Goal: Task Accomplishment & Management: Complete application form

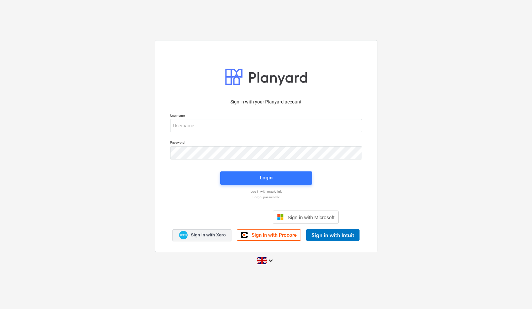
click at [220, 235] on span "Sign in with Xero" at bounding box center [208, 235] width 35 height 6
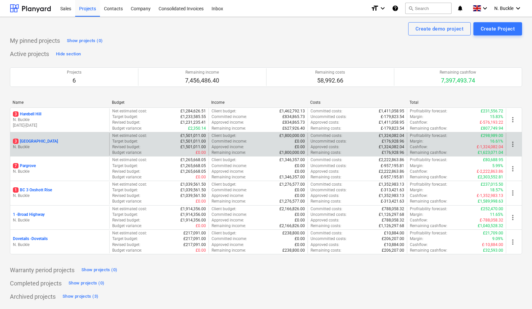
click at [34, 136] on div "3 Ashridge Farm N. Buckle" at bounding box center [59, 144] width 99 height 23
click at [34, 139] on p "3 [GEOGRAPHIC_DATA]" at bounding box center [35, 141] width 45 height 6
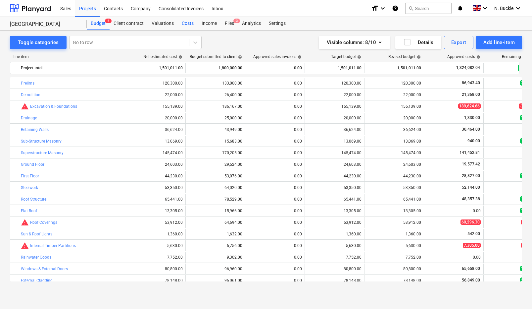
click at [190, 19] on div "Costs" at bounding box center [188, 23] width 20 height 13
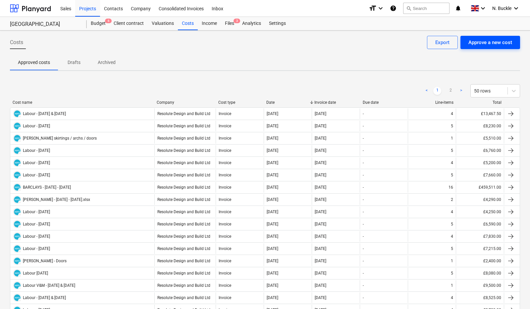
click at [499, 45] on div "Approve a new cost" at bounding box center [490, 42] width 44 height 9
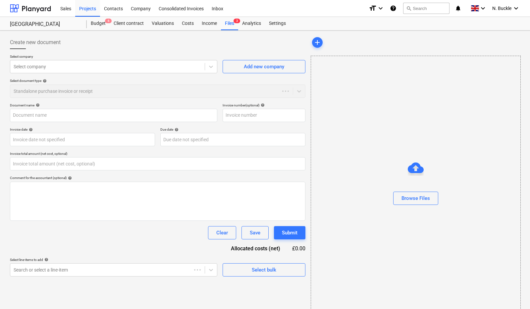
type input "0.00"
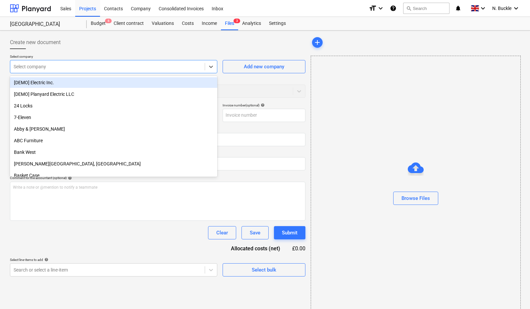
click at [47, 68] on div at bounding box center [108, 66] width 188 height 7
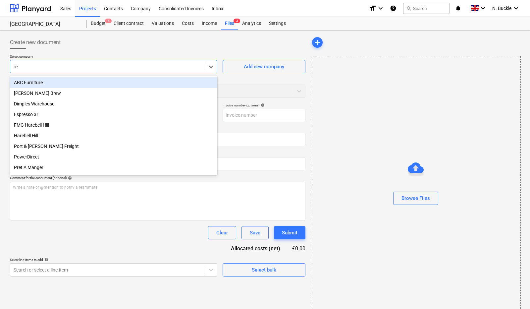
type input "res"
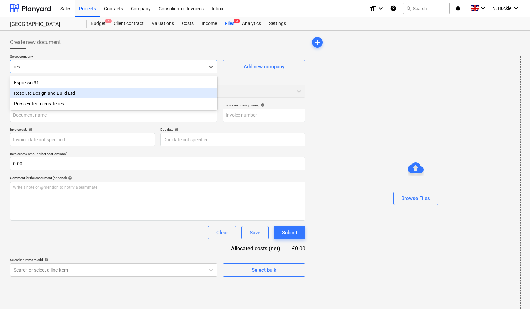
click at [31, 94] on div "Resolute Design and Build Ltd" at bounding box center [113, 93] width 207 height 11
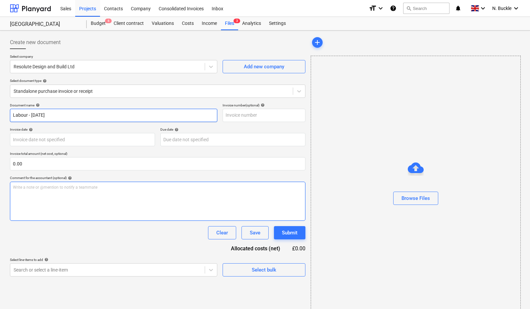
type input "Labour - [DATE]"
click at [59, 183] on div "Write a note or @mention to notify a teammate [PERSON_NAME]" at bounding box center [157, 200] width 295 height 39
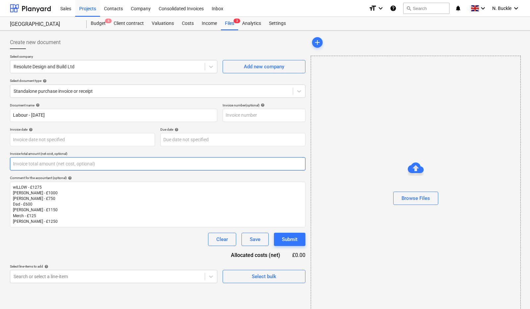
click at [39, 163] on input "text" at bounding box center [157, 163] width 295 height 13
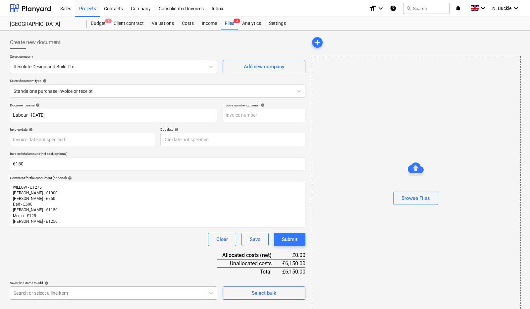
type input "6,150.00"
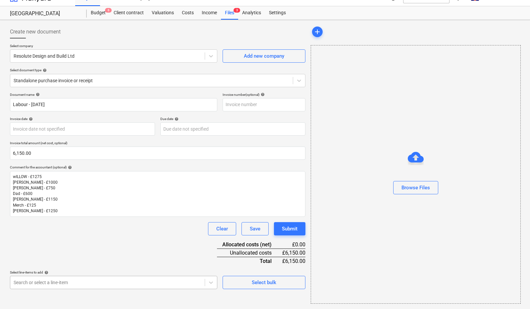
click at [48, 293] on body "Sales Projects Contacts Company Consolidated Invoices Inbox format_size keyboar…" at bounding box center [265, 143] width 530 height 309
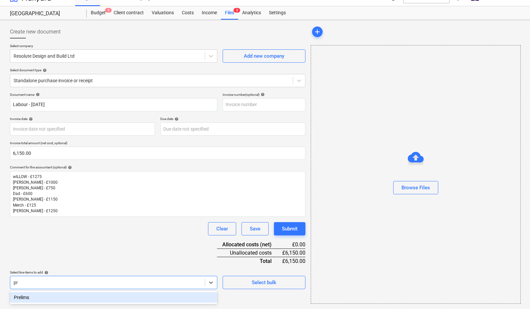
scroll to position [11, 0]
type input "pre"
click at [25, 294] on div "Prelims" at bounding box center [113, 297] width 207 height 11
click at [81, 257] on div "Document name help Labour - [DATE] Invoice number (optional) help Invoice date …" at bounding box center [157, 212] width 295 height 240
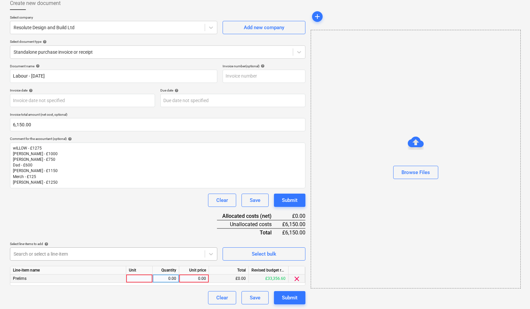
scroll to position [39, 0]
click at [137, 282] on div "Line-item name Unit Quantity Unit price Total Revised budget remaining Prelims …" at bounding box center [157, 276] width 295 height 20
click at [141, 281] on div at bounding box center [139, 278] width 26 height 8
click at [161, 279] on div "0.00" at bounding box center [165, 278] width 21 height 8
type input "1"
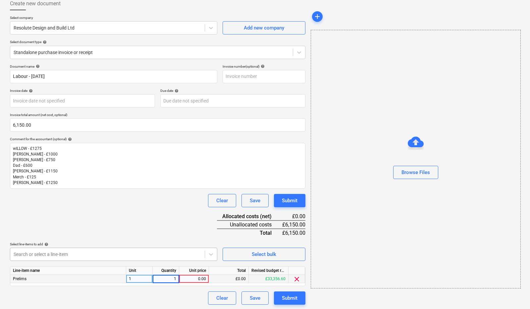
click at [192, 279] on div "0.00" at bounding box center [194, 278] width 24 height 8
type input "1600"
click at [135, 196] on div "Clear Save Submit" at bounding box center [157, 200] width 295 height 13
click at [101, 249] on body "Sales Projects Contacts Company Consolidated Invoices Inbox format_size keyboar…" at bounding box center [265, 115] width 530 height 309
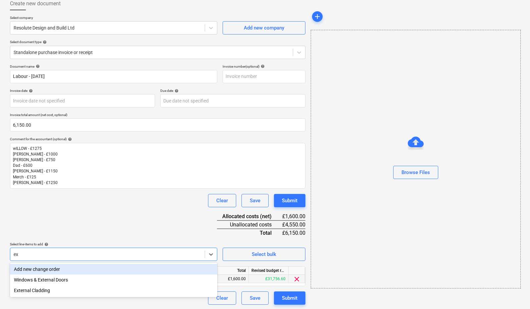
type input "e"
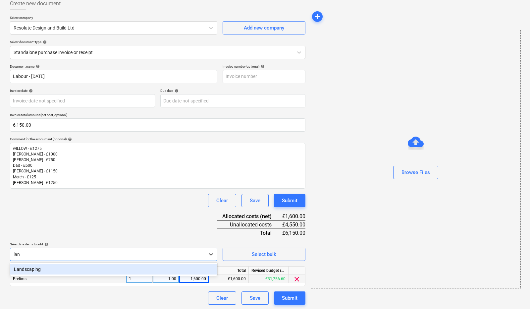
type input "land"
click at [63, 266] on div "Landscaping" at bounding box center [113, 269] width 207 height 11
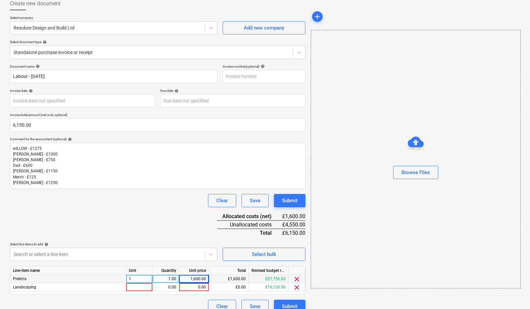
click at [101, 215] on div "Document name help Labour - [DATE] Invoice number (optional) help Invoice date …" at bounding box center [157, 188] width 295 height 249
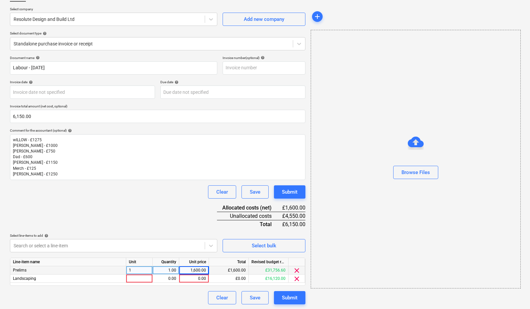
scroll to position [47, 0]
click at [138, 277] on div at bounding box center [139, 278] width 26 height 8
type input "1"
click at [163, 276] on div "0.00" at bounding box center [165, 278] width 21 height 8
type input "1"
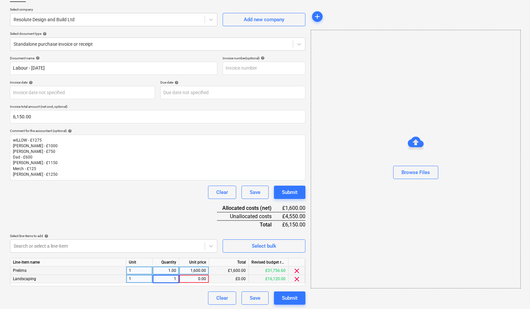
click at [206, 276] on div "0.00" at bounding box center [194, 278] width 30 height 8
type input "2125"
click at [157, 245] on div at bounding box center [108, 245] width 188 height 7
click at [157, 245] on body "Sales Projects Contacts Company Consolidated Invoices Inbox format_size keyboar…" at bounding box center [265, 107] width 530 height 309
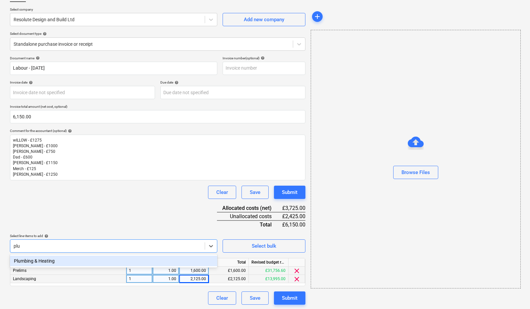
type input "plum"
click at [80, 260] on div "Plumbing & Heating" at bounding box center [113, 260] width 207 height 11
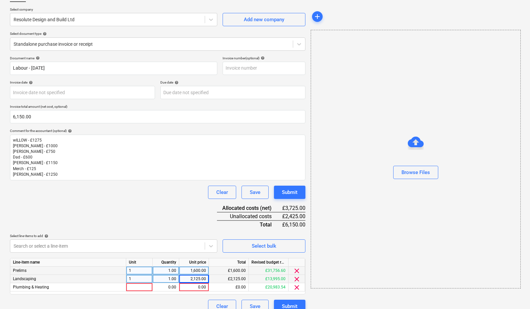
click at [112, 185] on div "Clear Save Submit" at bounding box center [157, 191] width 295 height 13
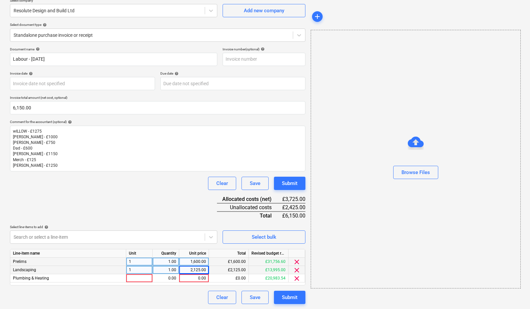
scroll to position [55, 0]
click at [141, 278] on div at bounding box center [139, 278] width 26 height 8
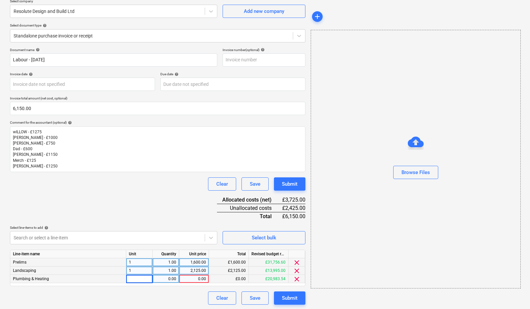
type input "1"
type input "1275"
click at [94, 210] on div "Document name help Labour - [DATE] Invoice number (optional) help Invoice date …" at bounding box center [157, 176] width 295 height 257
click at [107, 239] on body "Sales Projects Contacts Company Consolidated Invoices Inbox format_size keyboar…" at bounding box center [265, 99] width 530 height 309
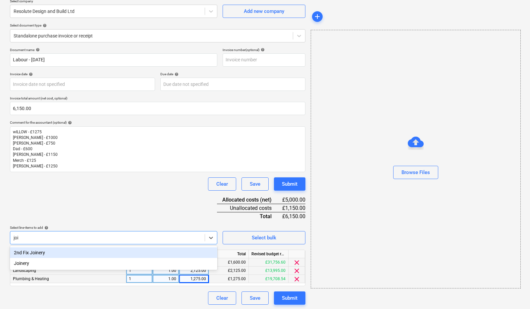
type input "join"
click at [66, 253] on div "2nd Fix Joinery" at bounding box center [113, 252] width 207 height 11
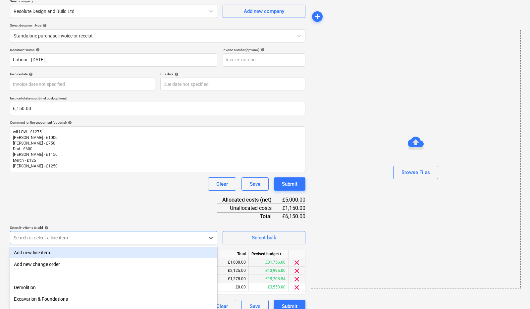
click at [83, 226] on div "Select line-items to add help" at bounding box center [113, 227] width 207 height 4
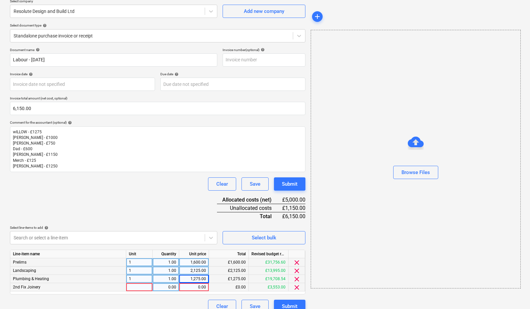
click at [136, 288] on div at bounding box center [139, 287] width 26 height 8
type input "1"
type input "1150"
click at [110, 196] on div "Document name help Labour - [DATE] Invoice number (optional) help Invoice date …" at bounding box center [157, 180] width 295 height 265
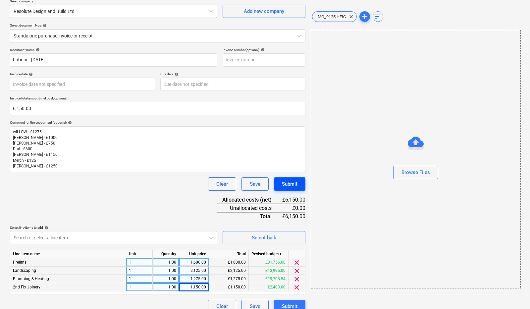
click at [296, 182] on div "Submit" at bounding box center [290, 183] width 16 height 9
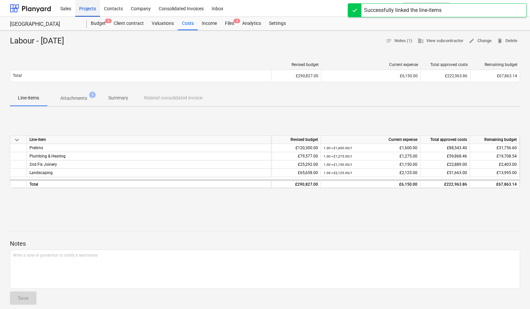
click at [96, 9] on div "Projects" at bounding box center [87, 8] width 25 height 17
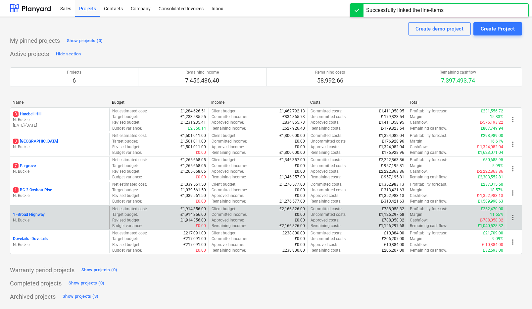
click at [30, 215] on p "1 - [GEOGRAPHIC_DATA]" at bounding box center [29, 215] width 32 height 6
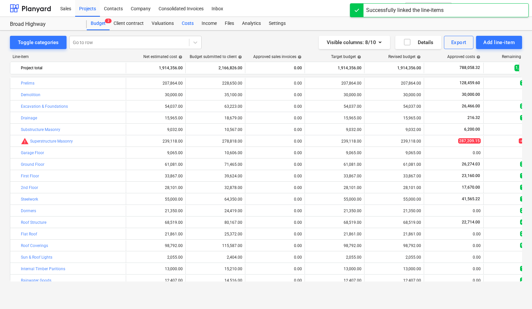
click at [188, 25] on div "Costs" at bounding box center [188, 23] width 20 height 13
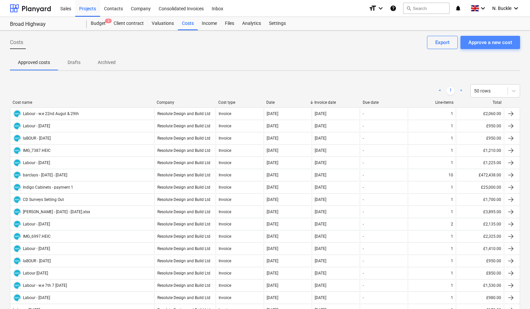
click at [496, 41] on div "Approve a new cost" at bounding box center [490, 42] width 44 height 9
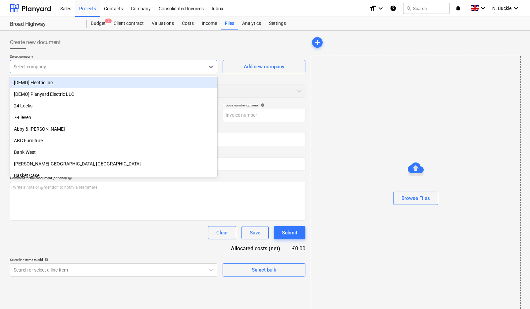
click at [124, 70] on div at bounding box center [108, 66] width 188 height 7
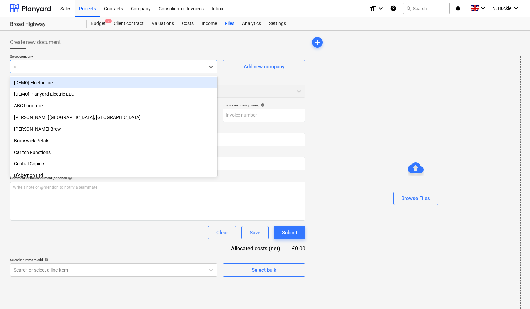
type input "res"
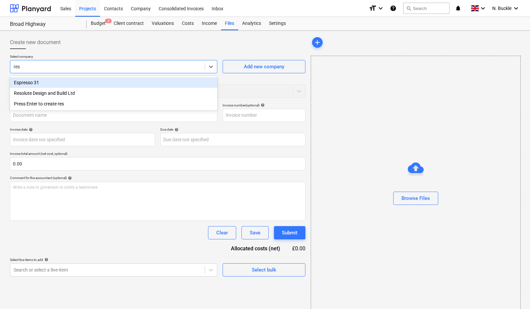
click at [92, 93] on div "Resolute Design and Build Ltd" at bounding box center [113, 93] width 207 height 11
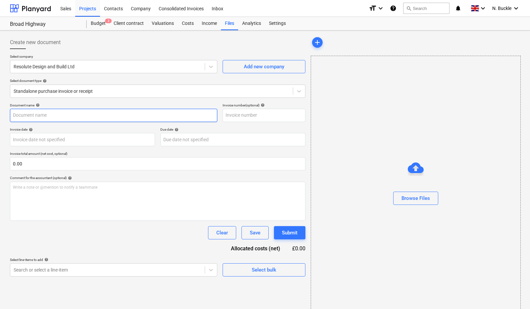
type input "K"
type input "Labour - [DATE]"
click at [40, 193] on div "Write a note or @mention to notify a teammate [PERSON_NAME]" at bounding box center [157, 200] width 295 height 39
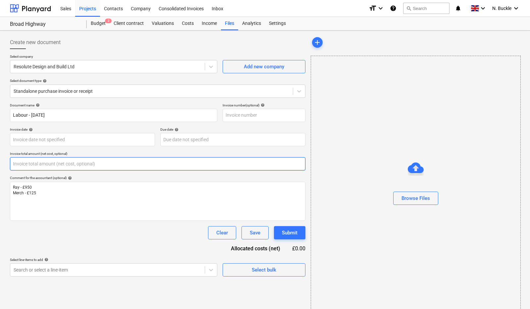
click at [32, 162] on input "text" at bounding box center [157, 163] width 295 height 13
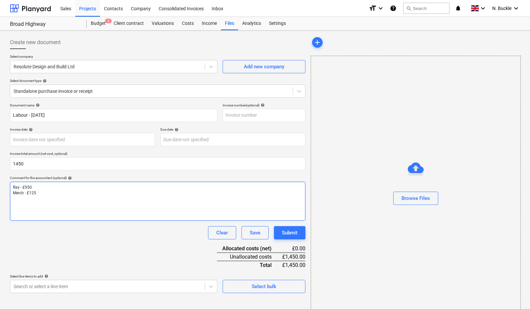
type input "1,450.00"
click at [36, 194] on p "Merch - £125" at bounding box center [157, 193] width 289 height 6
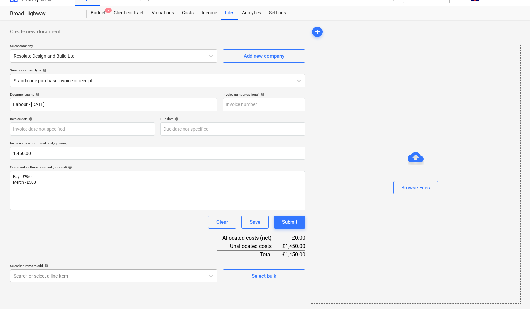
click at [69, 278] on body "Sales Projects Contacts Company Consolidated Invoices Inbox format_size keyboar…" at bounding box center [265, 143] width 530 height 309
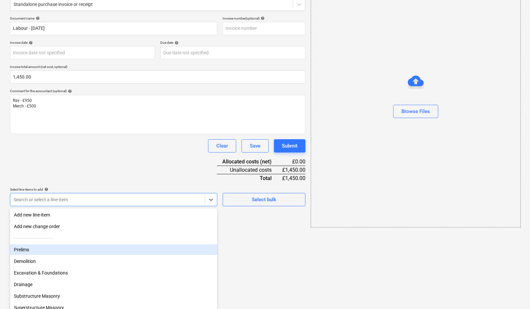
click at [70, 251] on div "Prelims" at bounding box center [113, 249] width 207 height 11
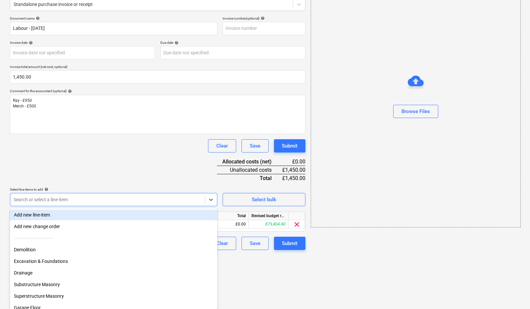
click at [122, 169] on div "Document name help Labour - [DATE] Invoice number (optional) help Invoice date …" at bounding box center [157, 132] width 295 height 233
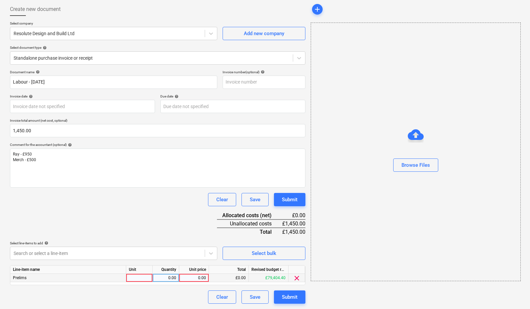
click at [134, 273] on div at bounding box center [139, 277] width 26 height 8
type input "1"
type input "1450"
click at [118, 208] on div "Document name help Labour - [DATE] Invoice number (optional) help Invoice date …" at bounding box center [157, 187] width 295 height 233
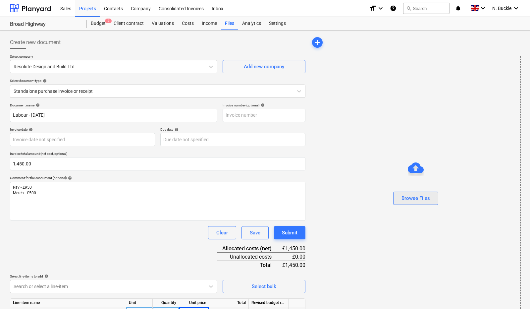
scroll to position [0, 0]
click at [423, 194] on div "Browse Files" at bounding box center [415, 198] width 28 height 9
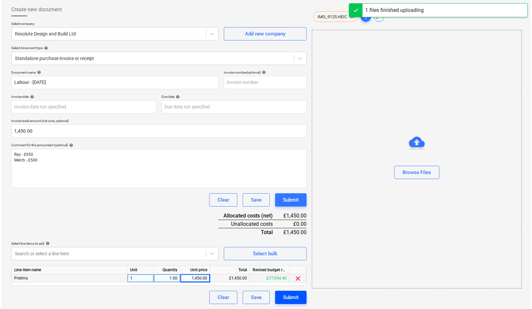
scroll to position [32, 0]
click at [290, 298] on div "Submit" at bounding box center [290, 297] width 16 height 9
